Goal: Information Seeking & Learning: Learn about a topic

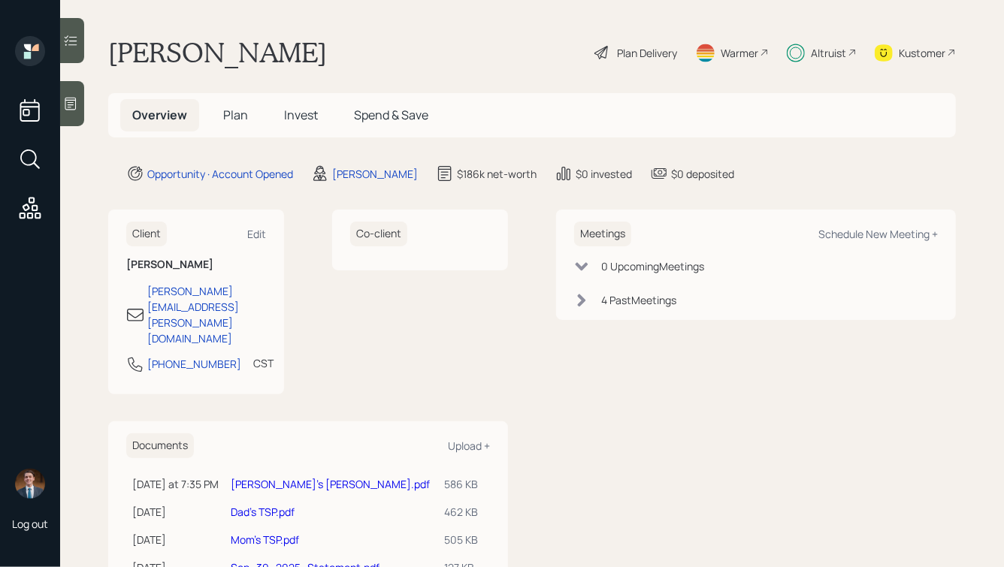
click at [823, 51] on div "Altruist" at bounding box center [828, 53] width 35 height 16
click at [305, 122] on span "Invest" at bounding box center [301, 115] width 34 height 17
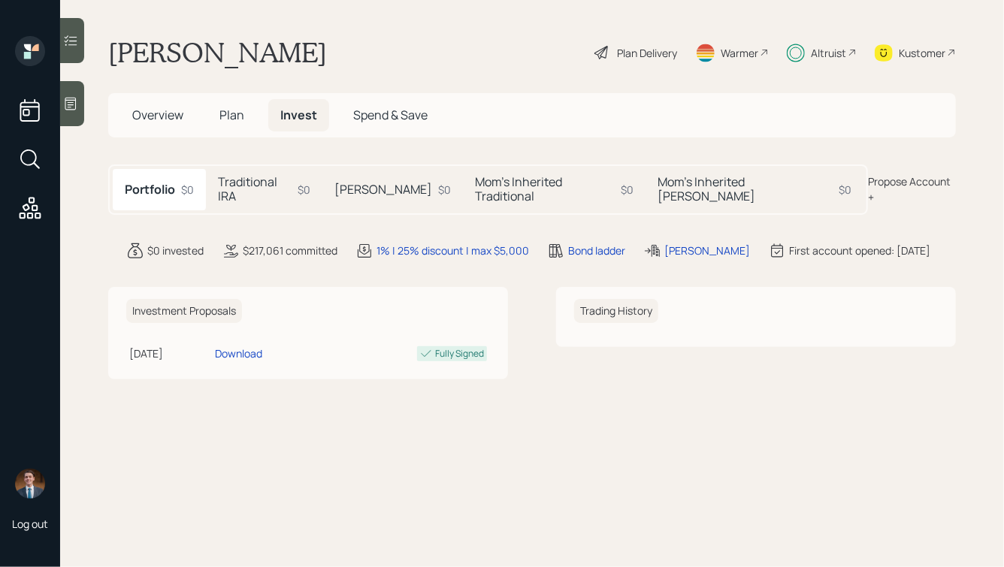
click at [521, 187] on h5 "Mom's Inherited Traditional" at bounding box center [545, 189] width 139 height 29
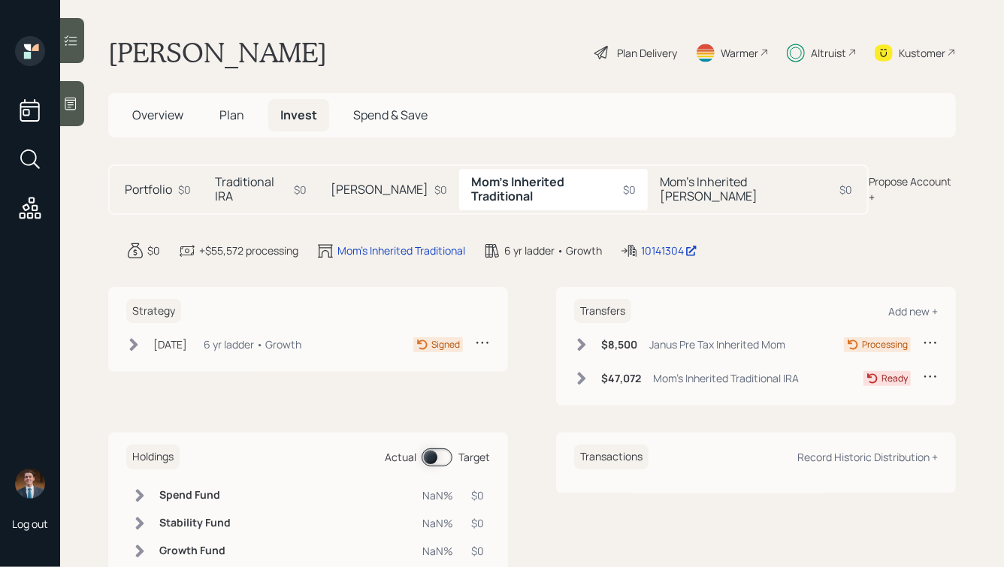
click at [236, 122] on span "Plan" at bounding box center [231, 115] width 25 height 17
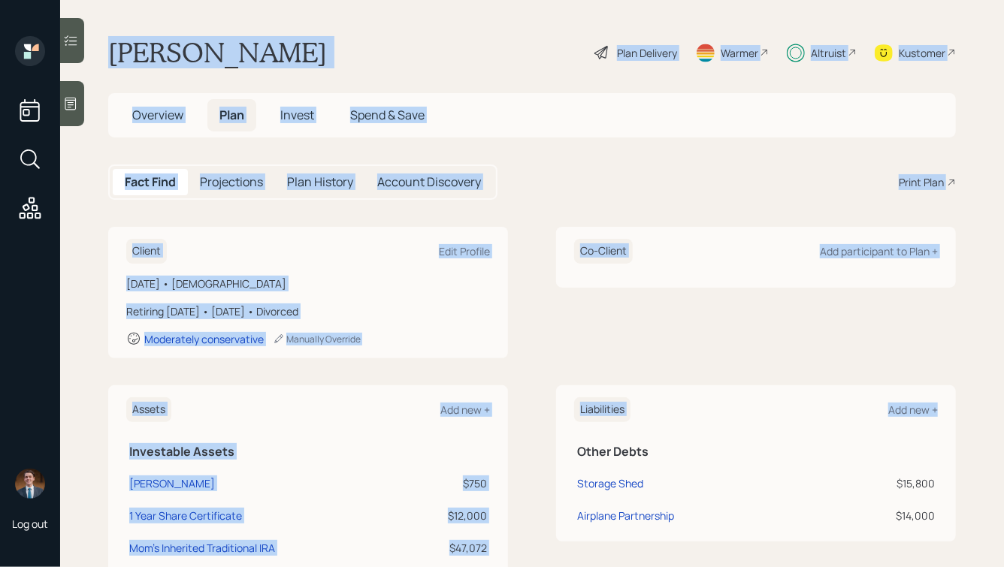
drag, startPoint x: 110, startPoint y: 50, endPoint x: 915, endPoint y: 552, distance: 949.1
click at [916, 552] on main "John Dial Plan Delivery Warmer Altruist Kustomer Overview Plan Invest Spend & S…" at bounding box center [532, 283] width 944 height 567
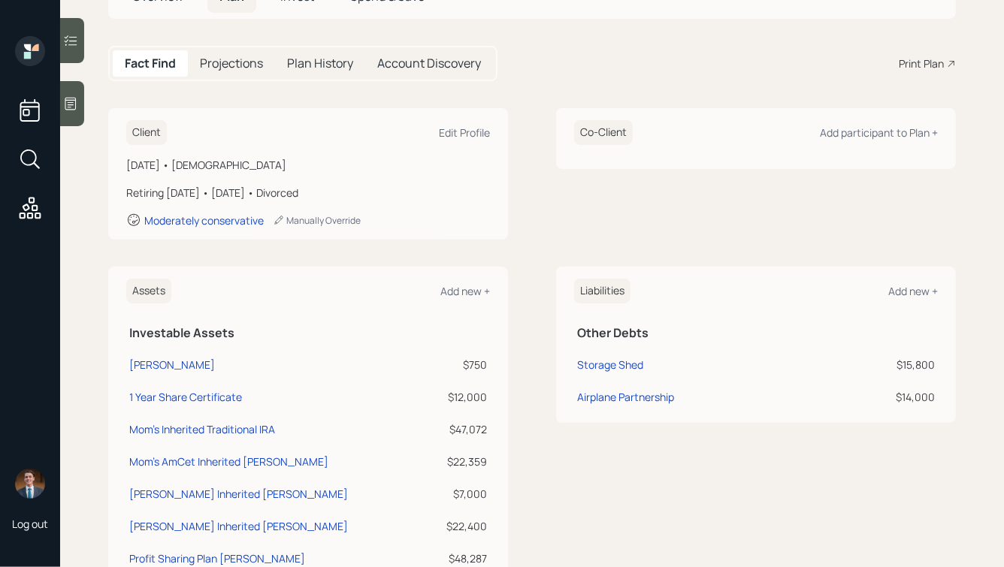
scroll to position [3, 0]
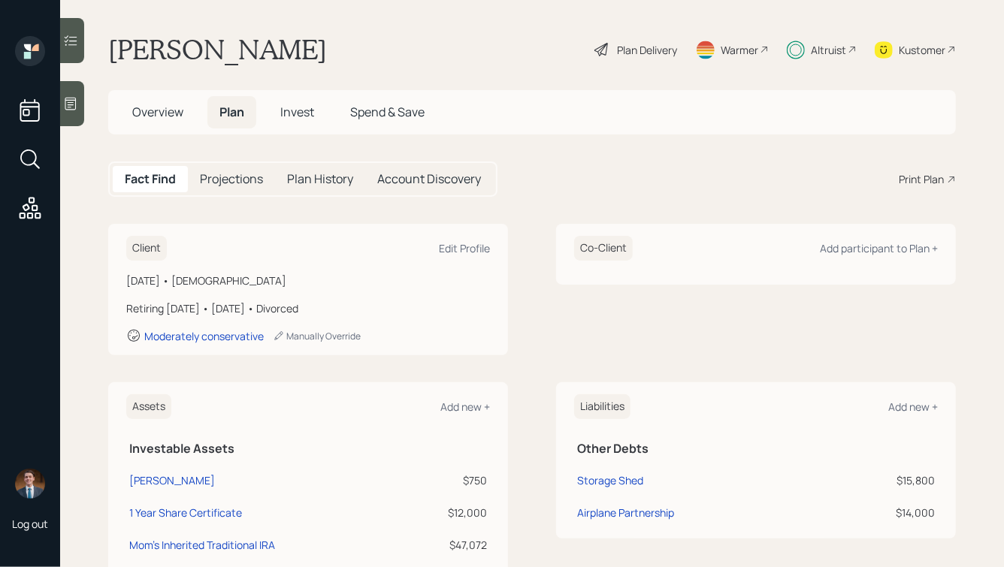
click at [298, 113] on span "Invest" at bounding box center [297, 112] width 34 height 17
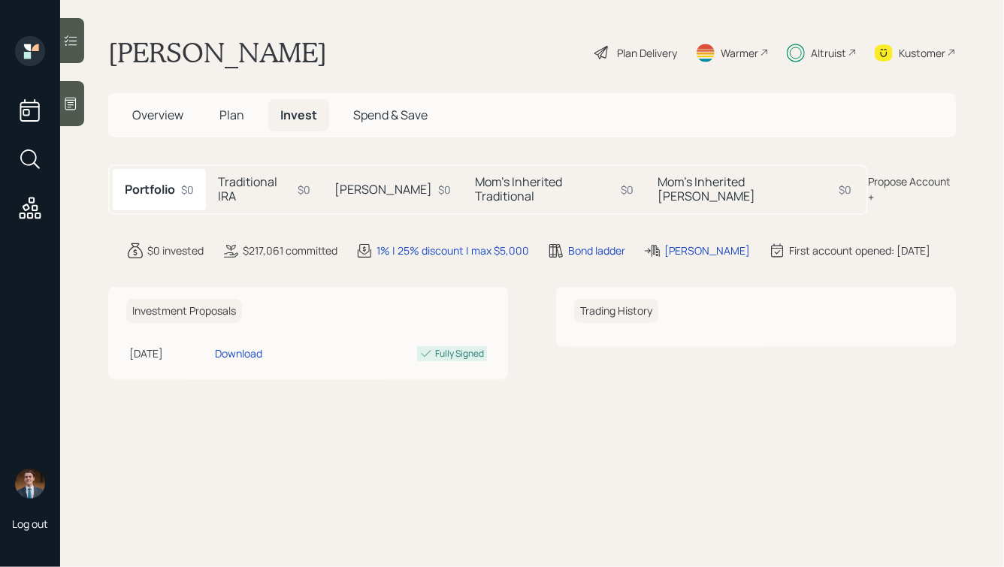
click at [485, 179] on h5 "Mom's Inherited Traditional" at bounding box center [545, 189] width 139 height 29
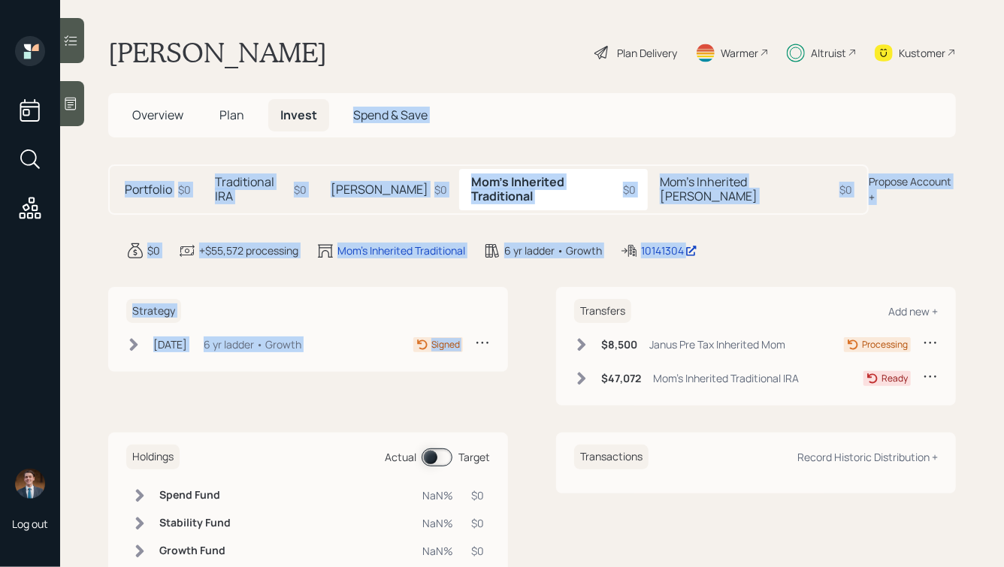
drag, startPoint x: 754, startPoint y: 248, endPoint x: 416, endPoint y: -25, distance: 434.4
click at [416, 0] on html "Log out John Dial Plan Delivery Warmer Altruist Kustomer Overview Plan Invest S…" at bounding box center [502, 283] width 1004 height 567
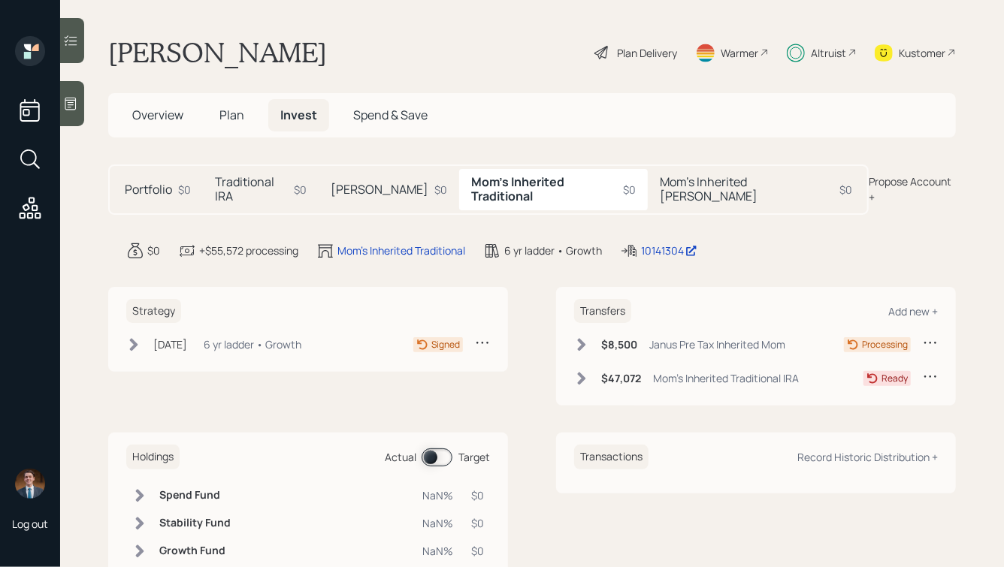
click at [448, 23] on main "John Dial Plan Delivery Warmer Altruist Kustomer Overview Plan Invest Spend & S…" at bounding box center [532, 283] width 944 height 567
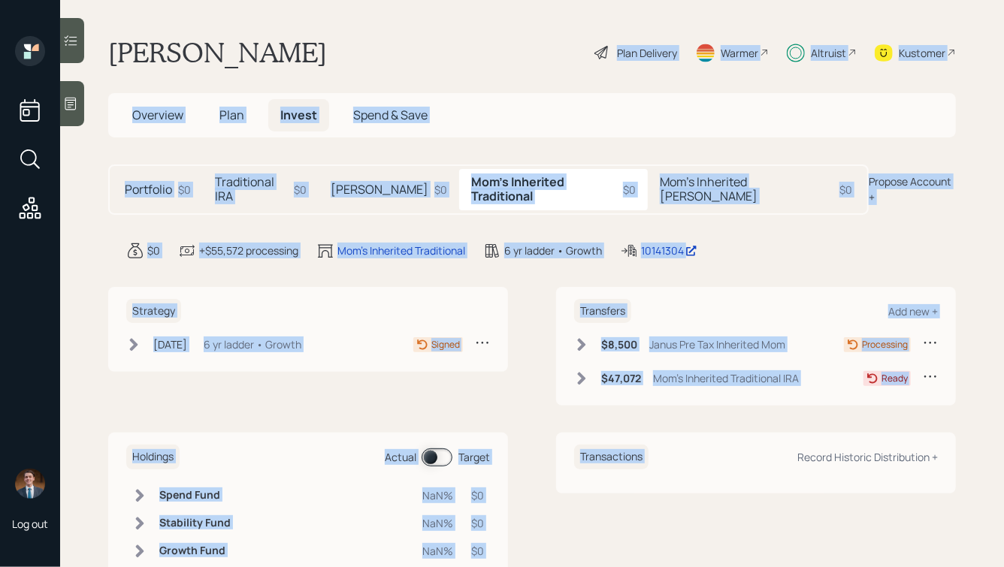
drag, startPoint x: 539, startPoint y: 38, endPoint x: 913, endPoint y: 429, distance: 541.6
click at [913, 429] on main "John Dial Plan Delivery Warmer Altruist Kustomer Overview Plan Invest Spend & S…" at bounding box center [532, 283] width 944 height 567
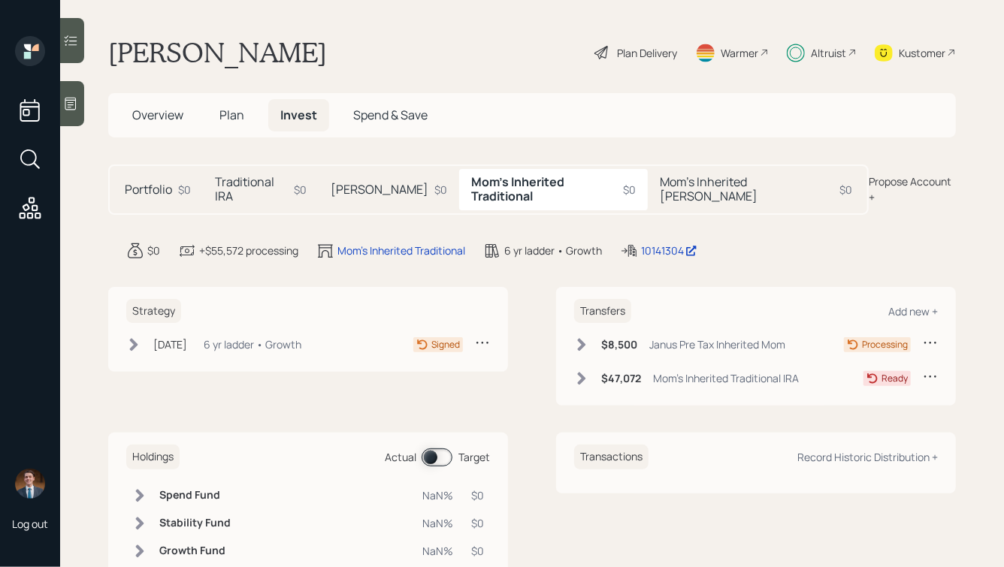
click at [978, 484] on main "John Dial Plan Delivery Warmer Altruist Kustomer Overview Plan Invest Spend & S…" at bounding box center [532, 283] width 944 height 567
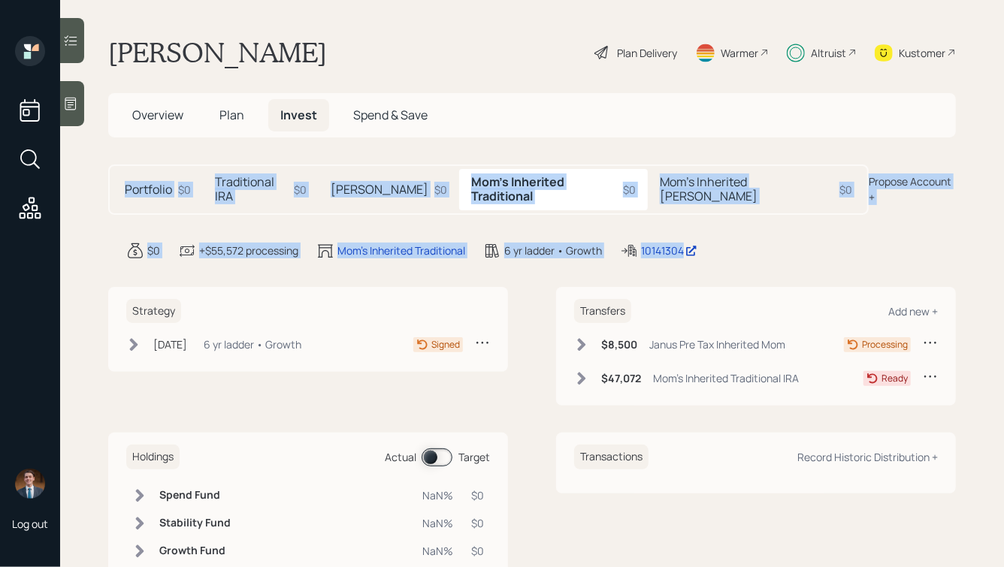
drag, startPoint x: 763, startPoint y: 243, endPoint x: 363, endPoint y: 31, distance: 452.8
click at [367, 33] on main "John Dial Plan Delivery Warmer Altruist Kustomer Overview Plan Invest Spend & S…" at bounding box center [532, 283] width 944 height 567
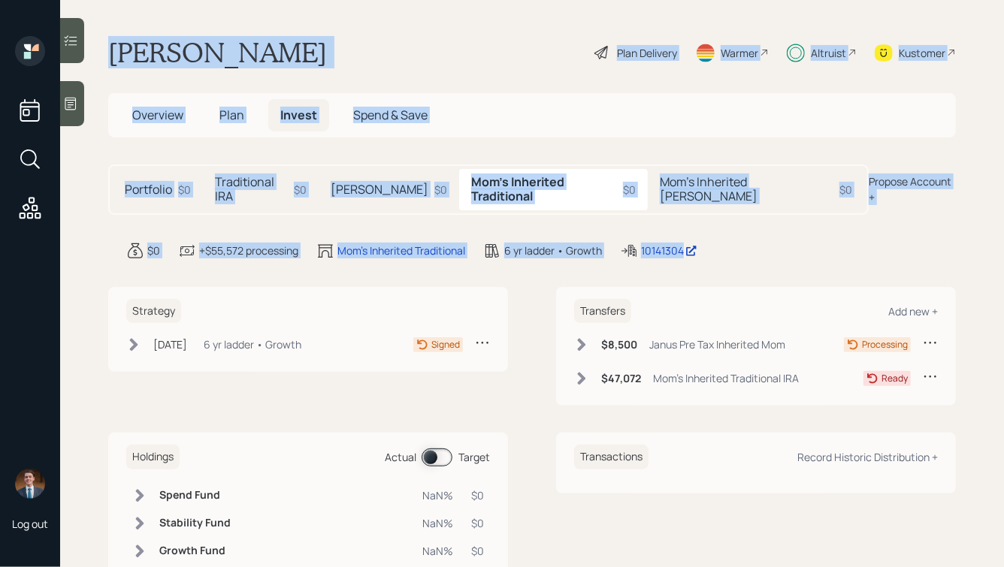
click at [363, 31] on main "John Dial Plan Delivery Warmer Altruist Kustomer Overview Plan Invest Spend & S…" at bounding box center [532, 283] width 944 height 567
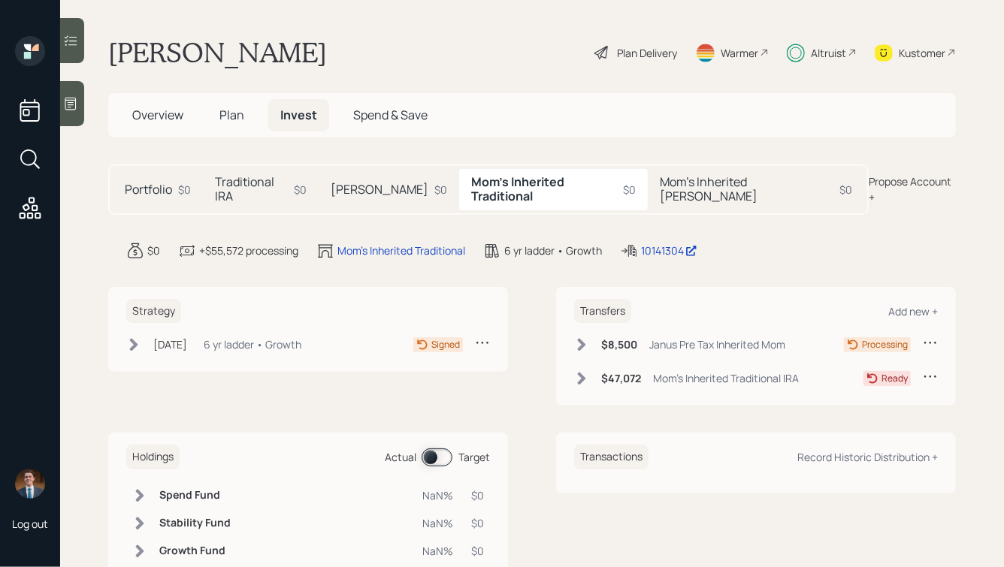
click at [589, 371] on icon at bounding box center [581, 378] width 15 height 15
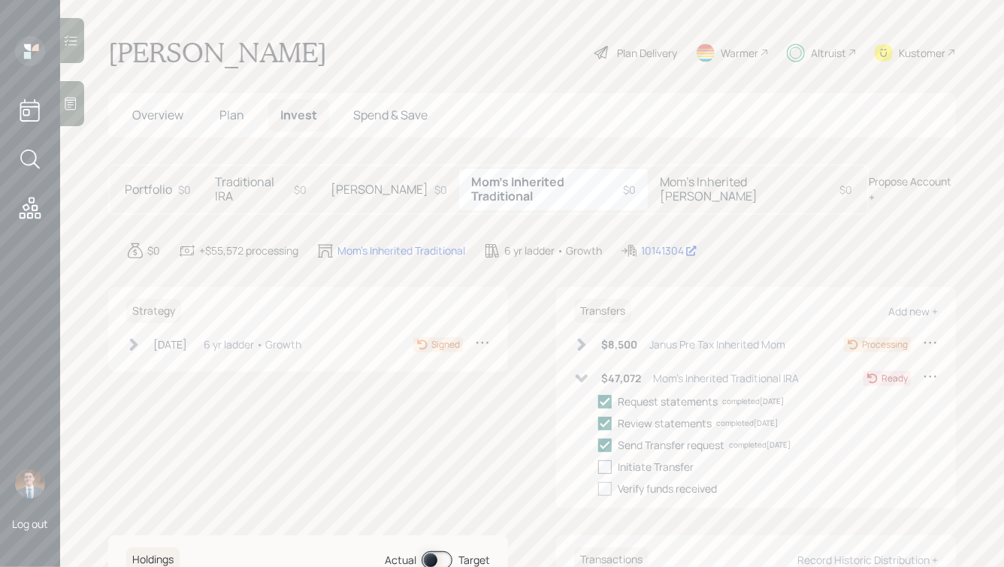
click at [612, 459] on label at bounding box center [608, 467] width 20 height 16
click at [598, 467] on input "checkbox" at bounding box center [597, 467] width 1 height 1
checkbox input "true"
click at [263, 180] on h5 "Traditional IRA" at bounding box center [251, 189] width 73 height 29
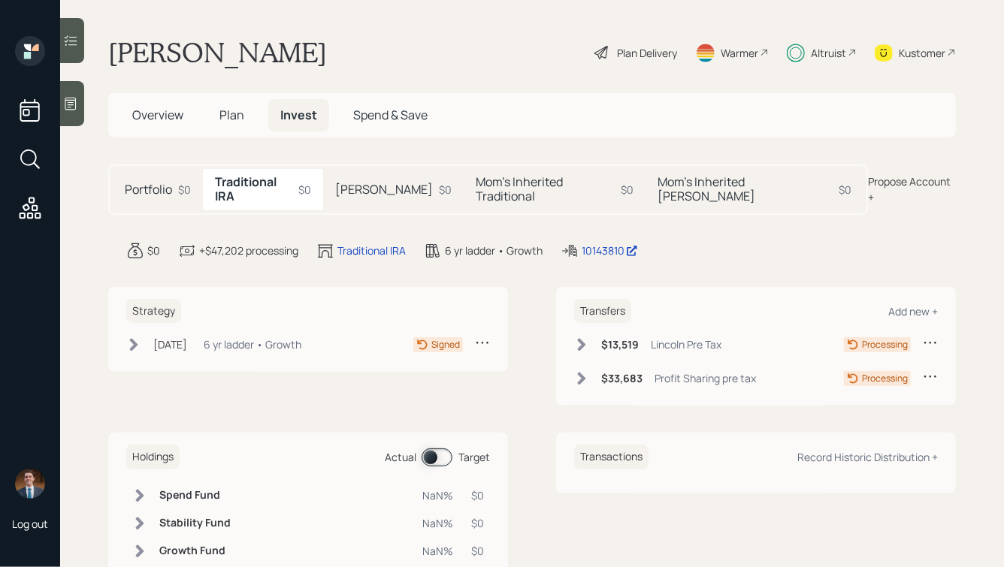
click at [343, 183] on h5 "Roth IRA" at bounding box center [384, 190] width 98 height 14
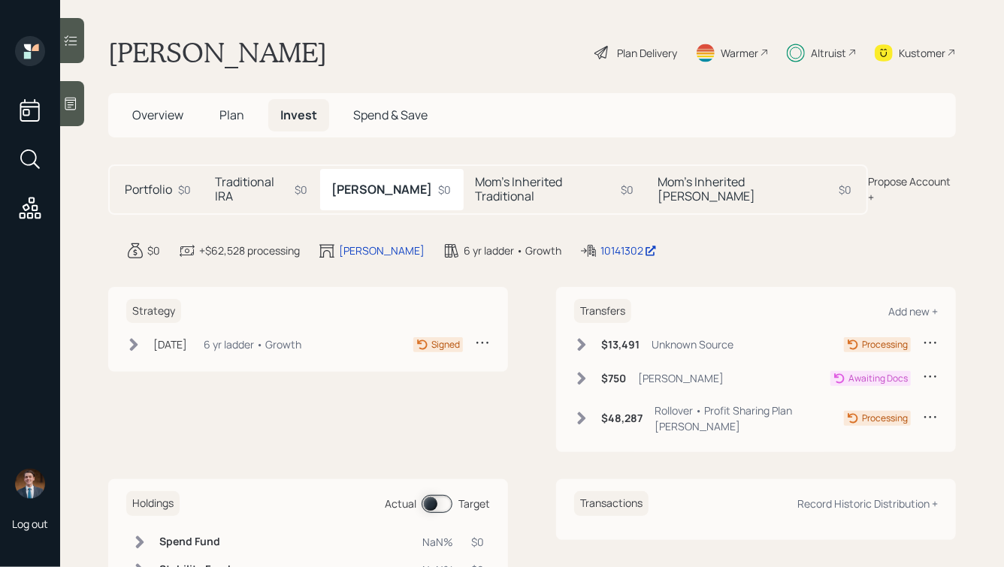
click at [657, 195] on div "Mom's Inherited Roth $0" at bounding box center [754, 189] width 218 height 41
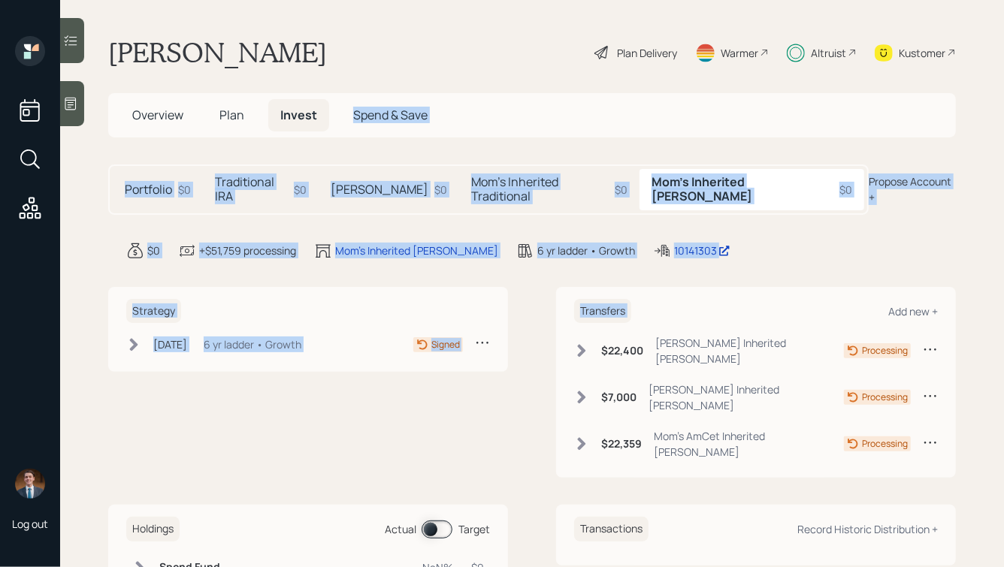
drag, startPoint x: 813, startPoint y: 276, endPoint x: 390, endPoint y: 26, distance: 491.5
click at [390, 26] on main "John Dial Plan Delivery Warmer Altruist Kustomer Overview Plan Invest Spend & S…" at bounding box center [532, 283] width 944 height 567
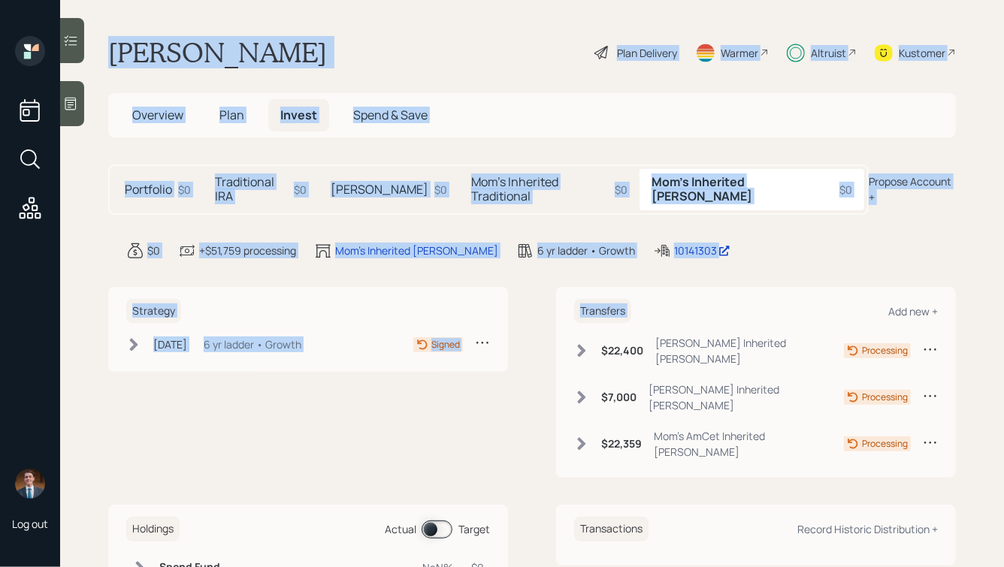
click at [471, 179] on h5 "Mom's Inherited Traditional" at bounding box center [540, 189] width 138 height 29
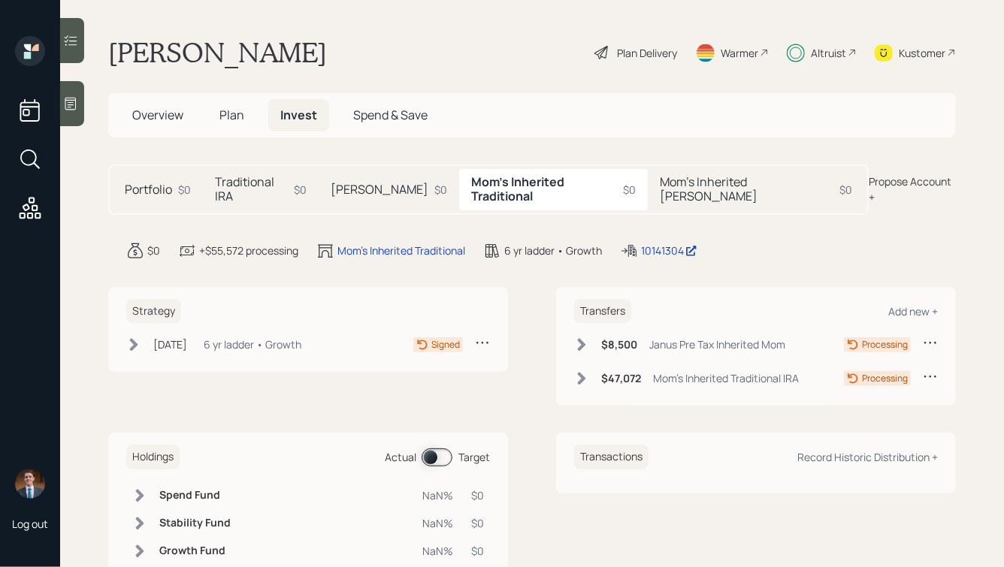
click at [682, 183] on h5 "Mom's Inherited Roth" at bounding box center [747, 189] width 174 height 29
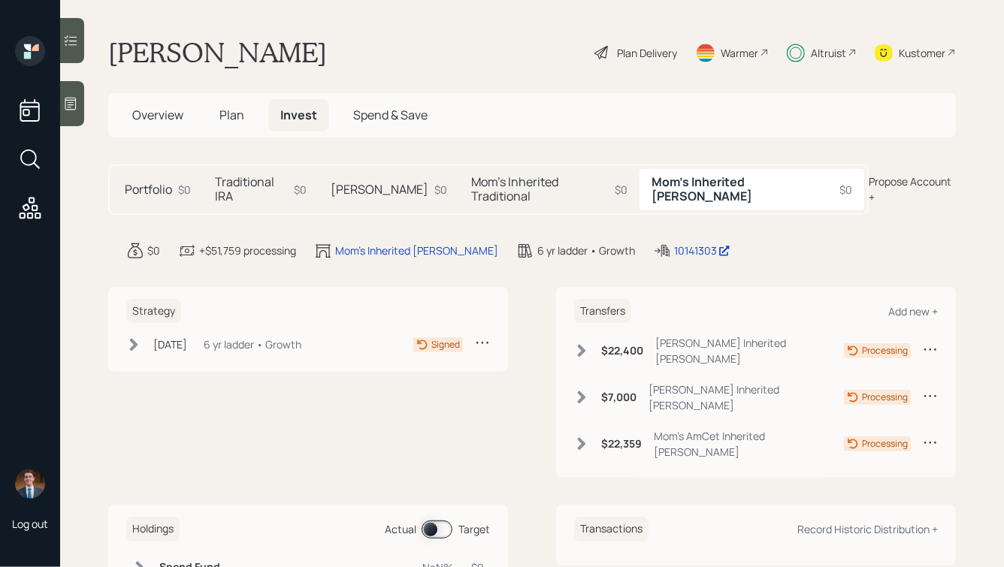
click at [381, 171] on div "Roth IRA $0" at bounding box center [389, 189] width 141 height 41
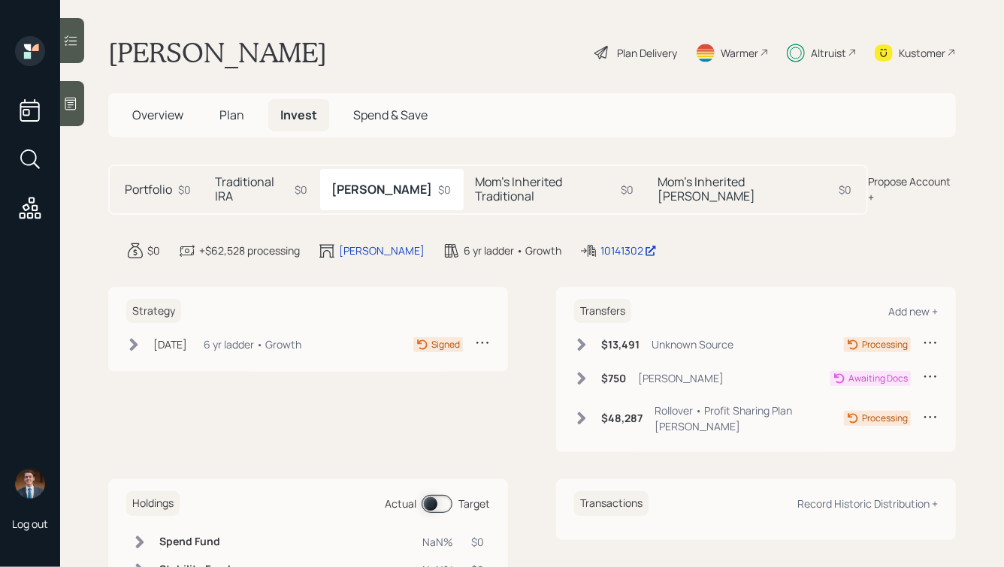
click at [261, 181] on h5 "Traditional IRA" at bounding box center [252, 189] width 74 height 29
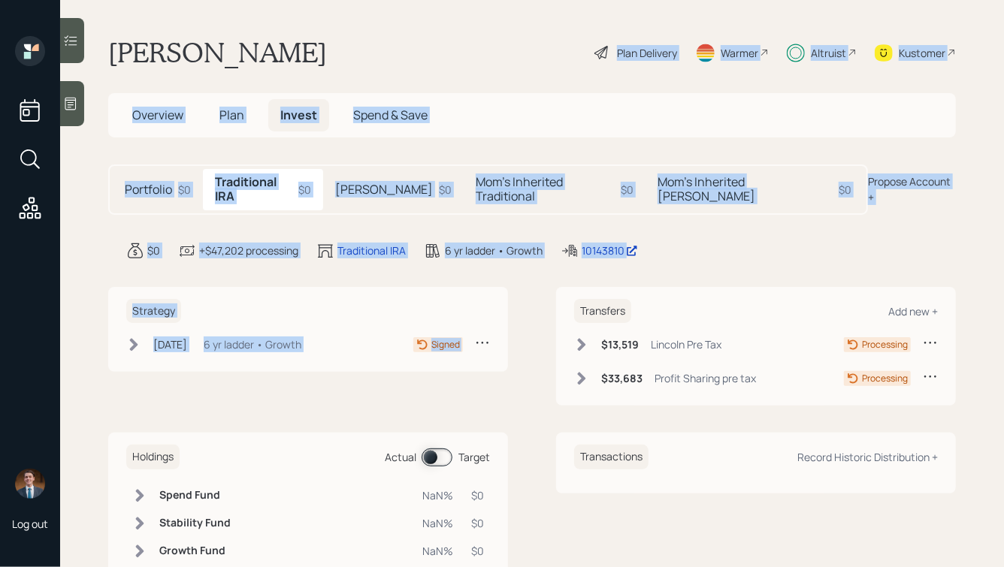
drag, startPoint x: 690, startPoint y: 253, endPoint x: 331, endPoint y: -14, distance: 447.2
click at [331, 0] on html "Log out John Dial Plan Delivery Warmer Altruist Kustomer Overview Plan Invest S…" at bounding box center [502, 283] width 1004 height 567
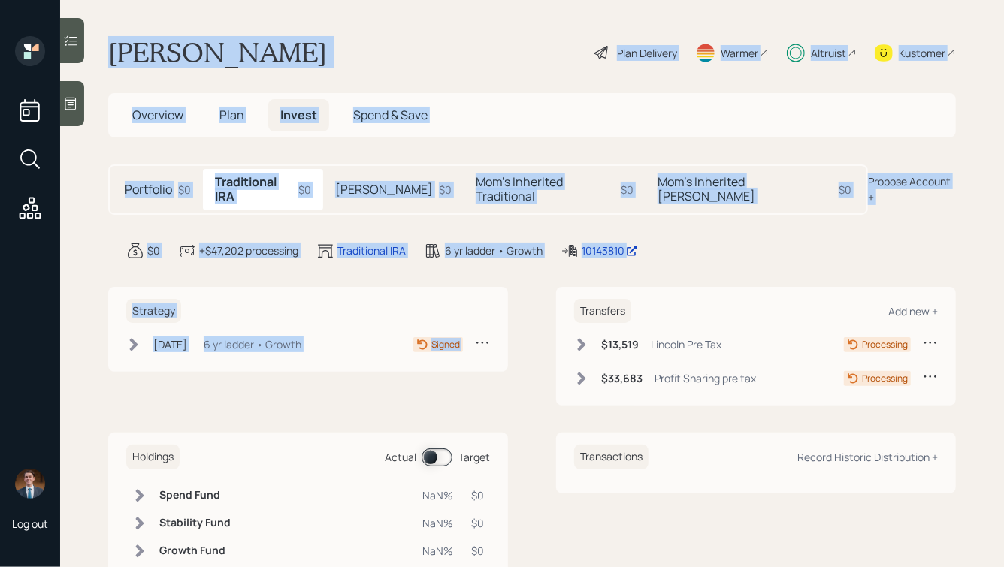
click at [298, 20] on main "John Dial Plan Delivery Warmer Altruist Kustomer Overview Plan Invest Spend & S…" at bounding box center [532, 283] width 944 height 567
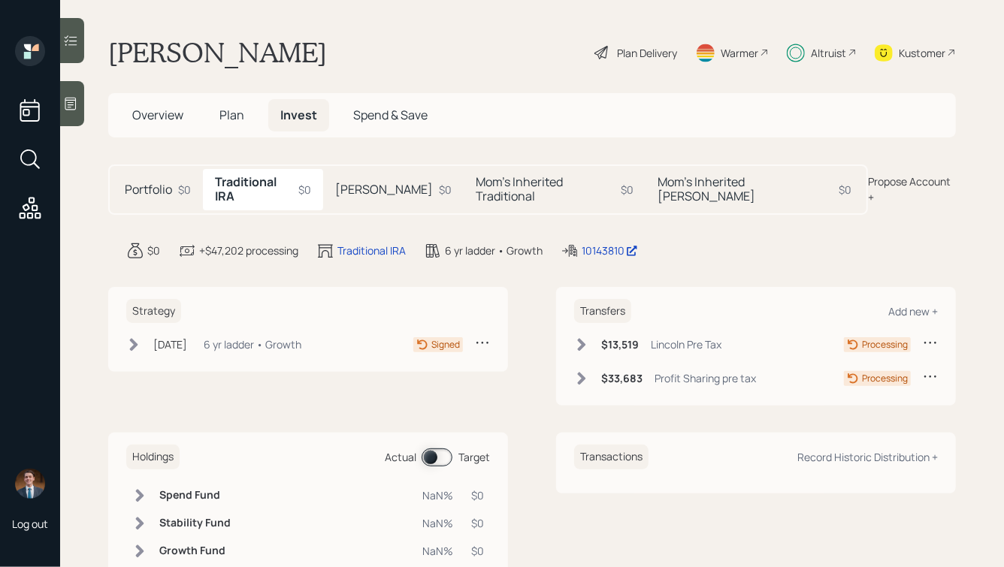
click at [155, 97] on div "Overview Plan Invest Spend & Save" at bounding box center [532, 115] width 848 height 44
click at [142, 127] on h5 "Overview" at bounding box center [157, 115] width 75 height 32
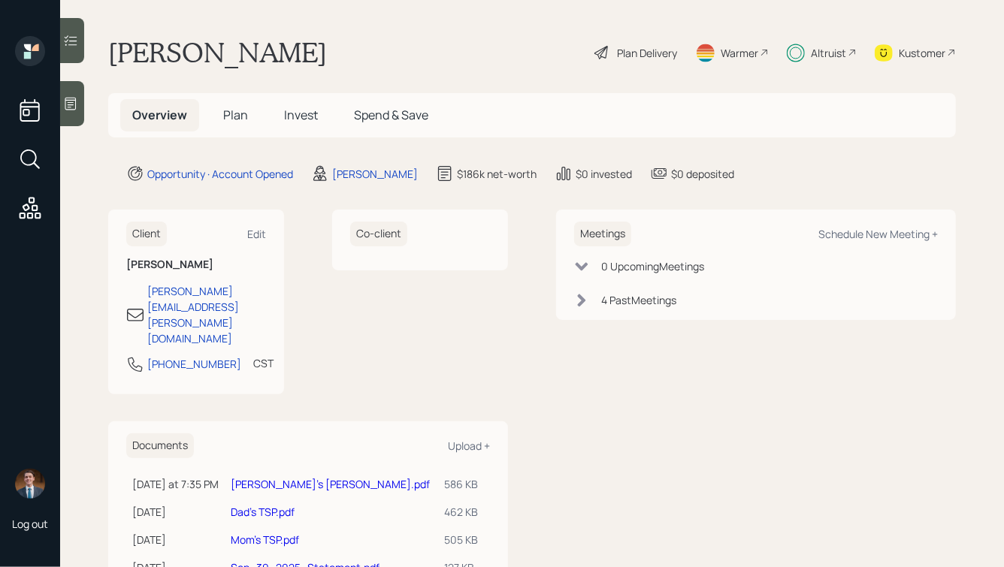
scroll to position [101, 0]
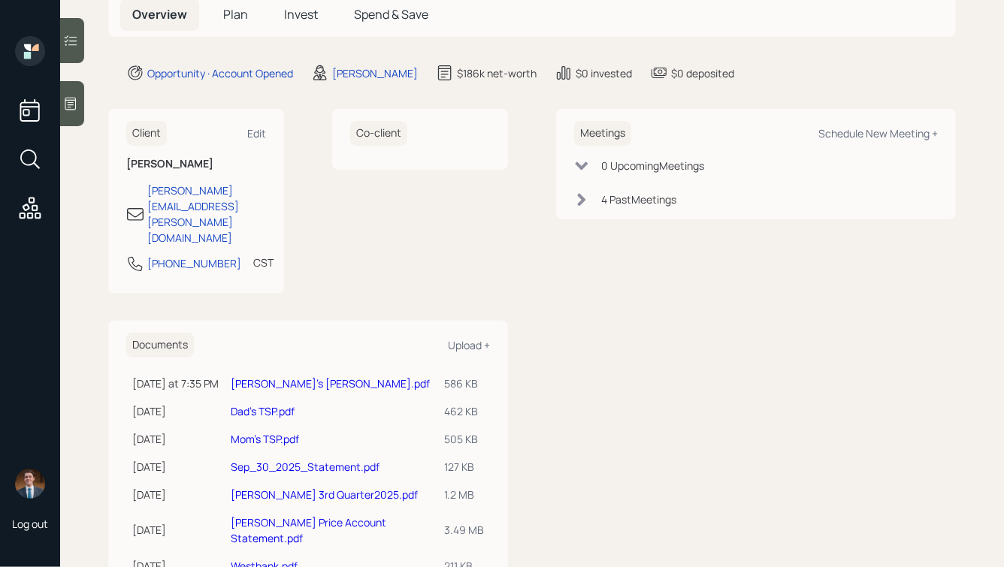
click at [286, 376] on link "John's Roth IRA.pdf" at bounding box center [330, 383] width 199 height 14
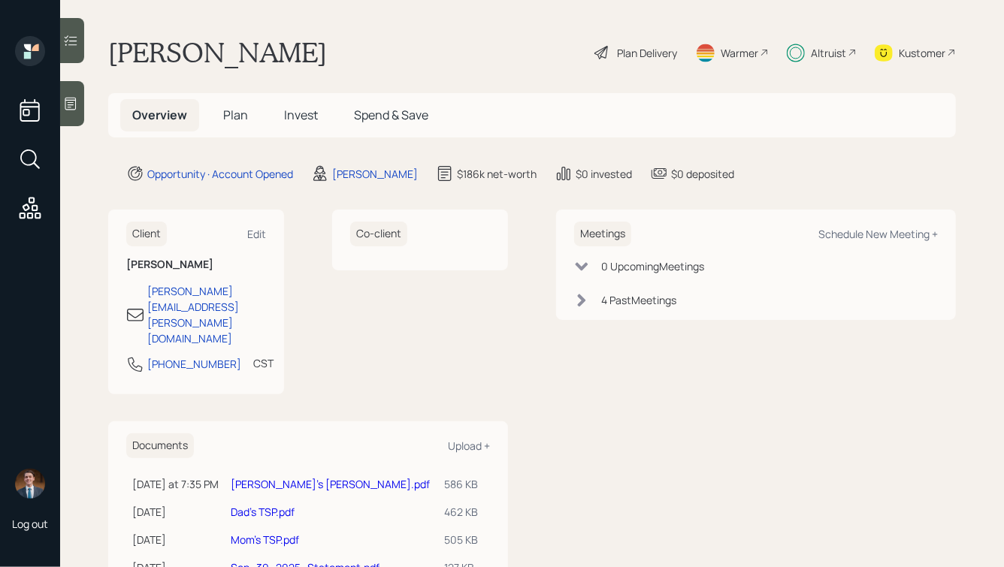
click at [237, 124] on h5 "Plan" at bounding box center [235, 115] width 49 height 32
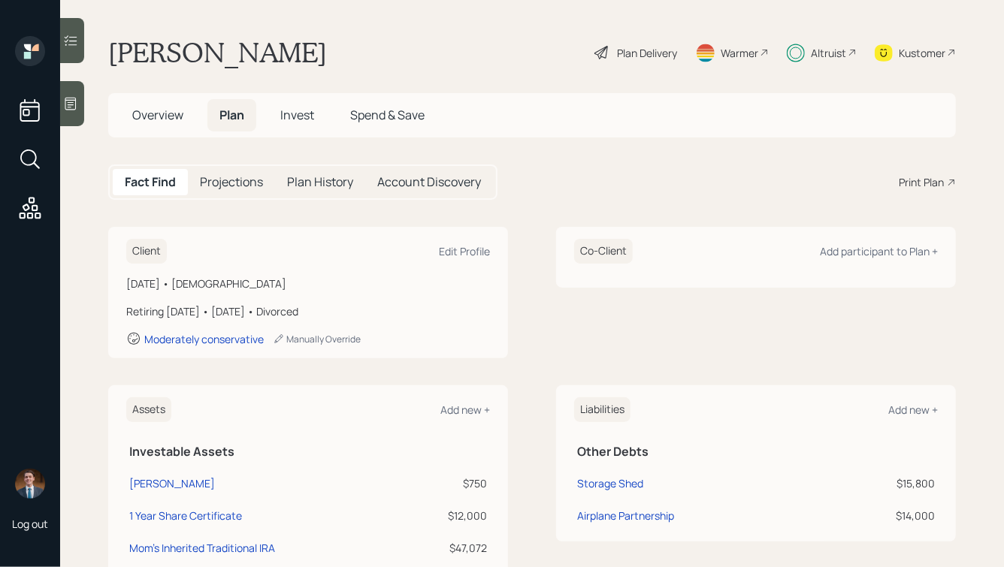
click at [300, 120] on span "Invest" at bounding box center [297, 115] width 34 height 17
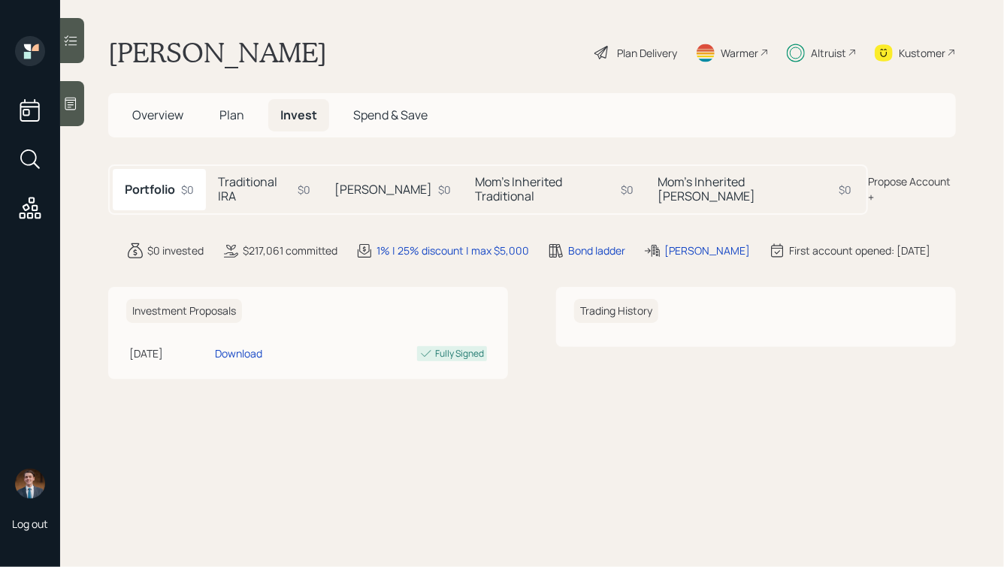
click at [388, 183] on div "Roth IRA $0" at bounding box center [393, 189] width 141 height 41
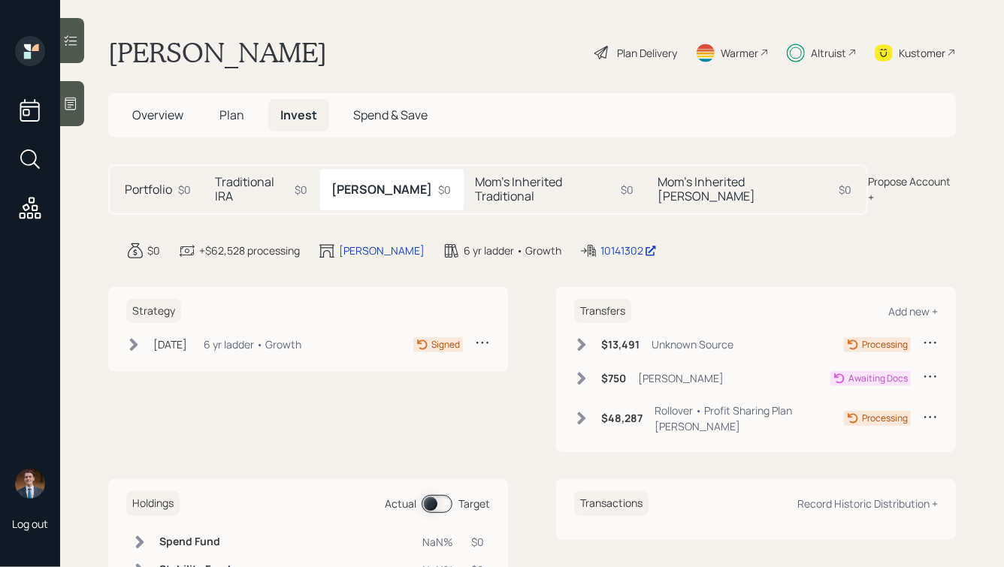
scroll to position [71, 0]
